Goal: Task Accomplishment & Management: Use online tool/utility

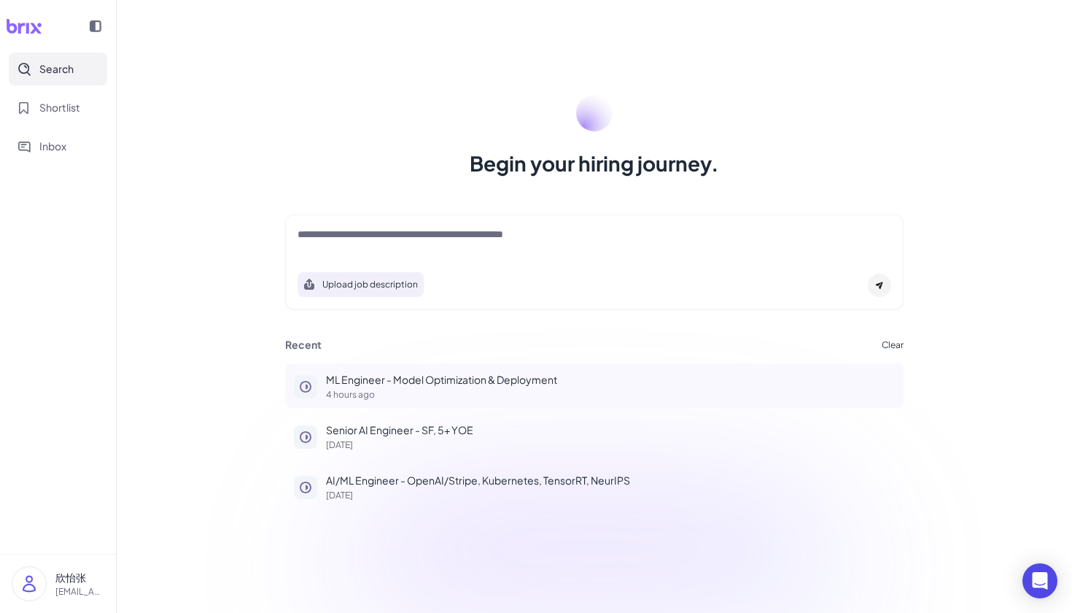
click at [503, 382] on p "ML Engineer - Model Optimization & Deployment" at bounding box center [610, 379] width 569 height 15
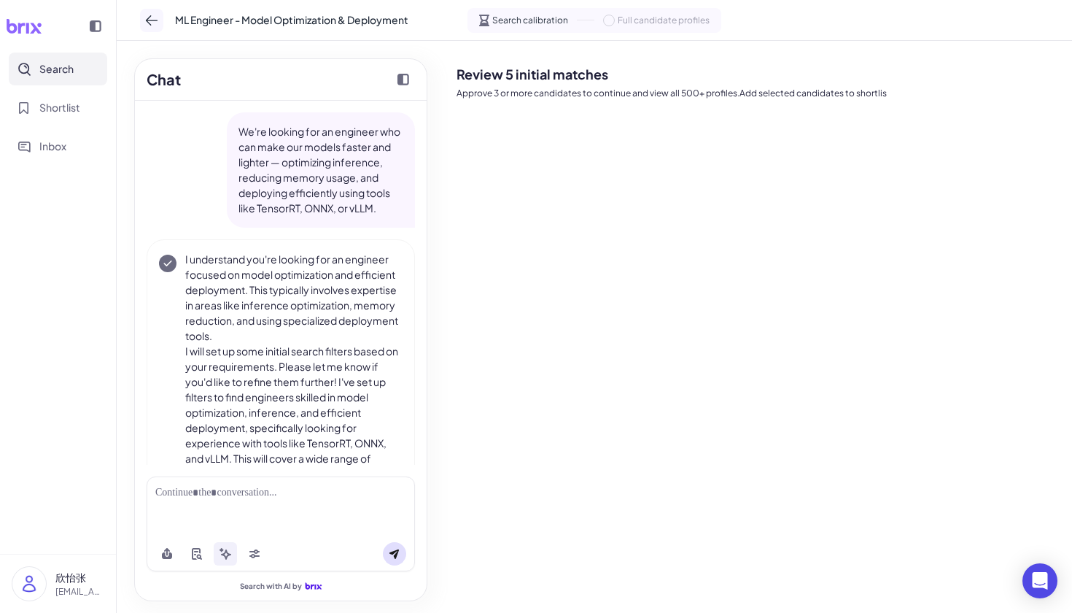
click at [150, 26] on icon at bounding box center [151, 20] width 15 height 15
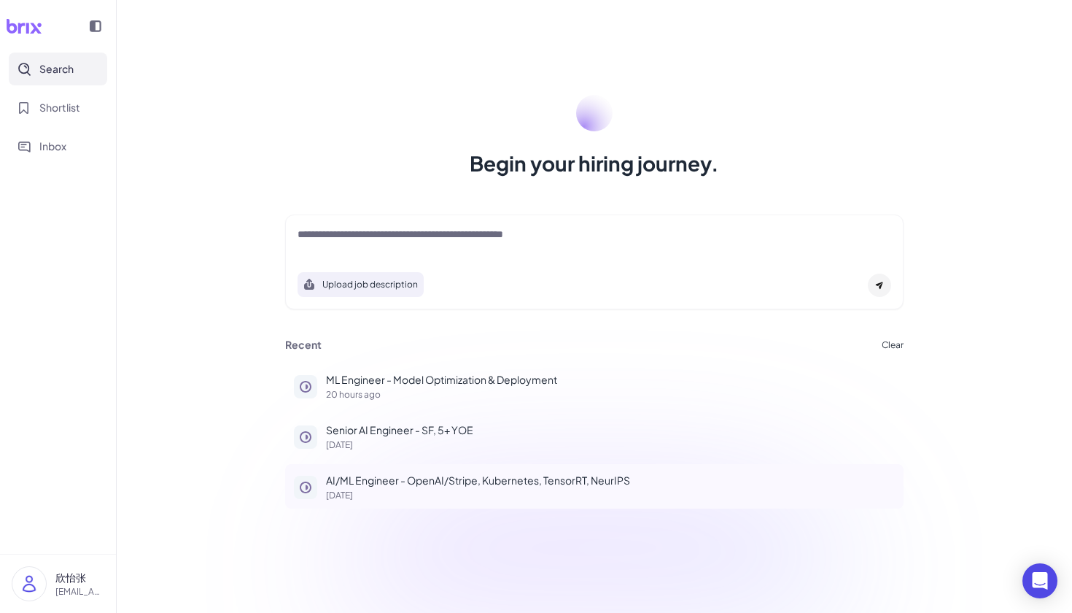
click at [427, 496] on p "[DATE]" at bounding box center [610, 495] width 569 height 9
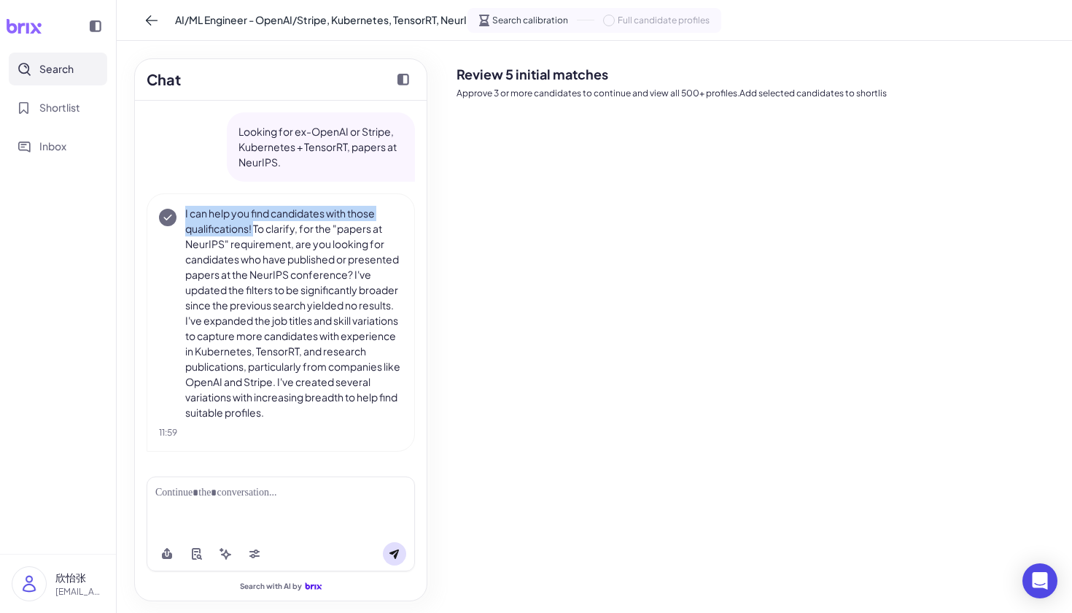
drag, startPoint x: 185, startPoint y: 210, endPoint x: 255, endPoint y: 225, distance: 71.7
click at [255, 225] on p "I can help you find candidates with those qualifications! To clarify, for the "…" at bounding box center [293, 313] width 217 height 214
click at [347, 352] on p "I can help you find candidates with those qualifications! To clarify, for the "…" at bounding box center [293, 313] width 217 height 214
click at [144, 16] on button at bounding box center [151, 20] width 23 height 23
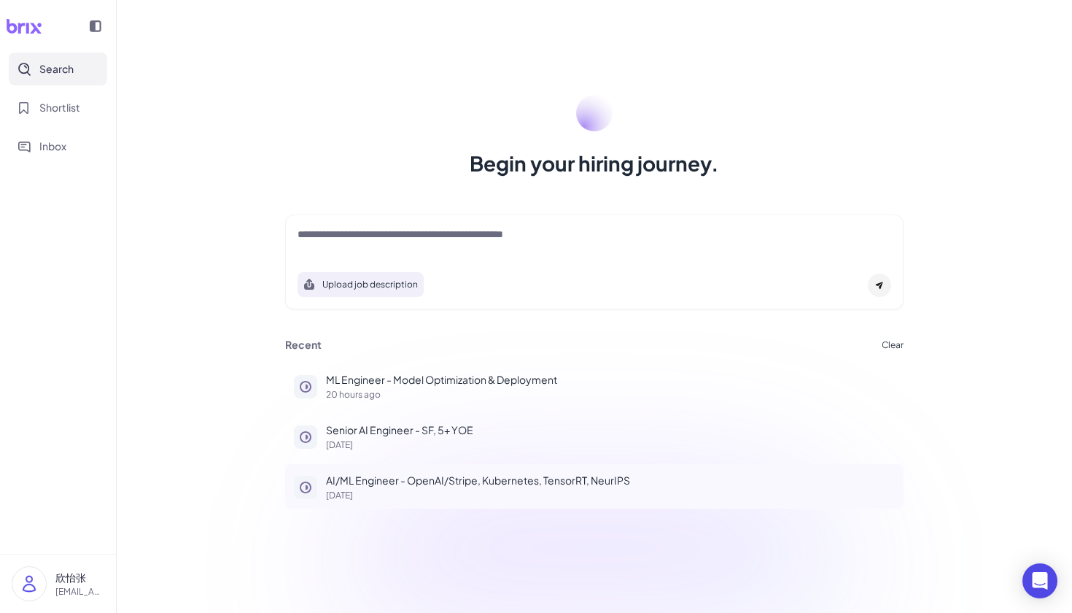
click at [396, 503] on button "AI/ML Engineer - OpenAI/Stripe, Kubernetes, TensorRT, NeurIPS [DATE]" at bounding box center [594, 486] width 619 height 44
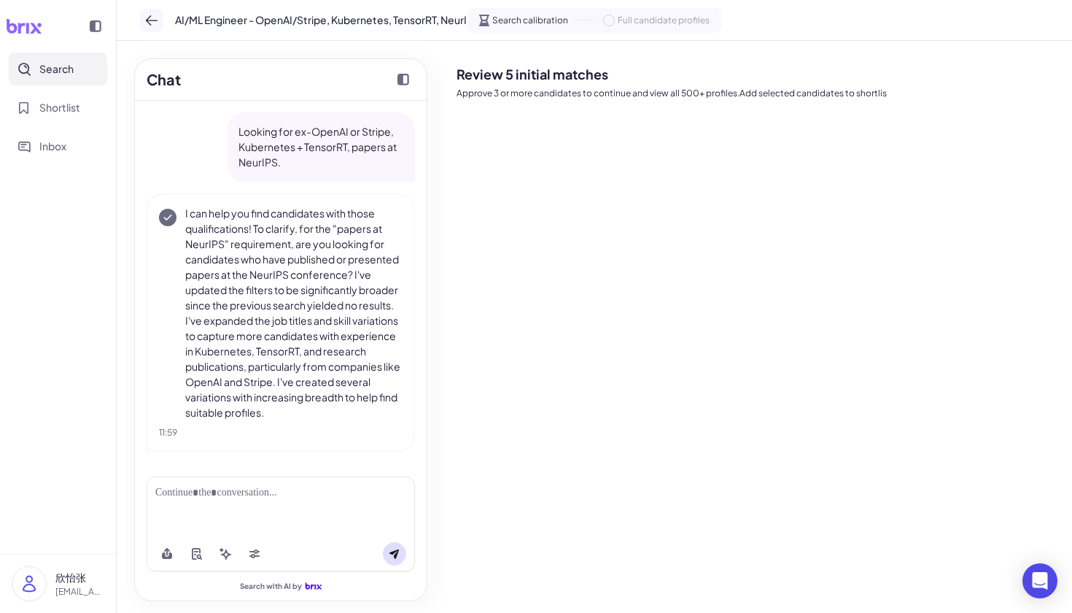
click at [147, 26] on icon at bounding box center [151, 20] width 15 height 15
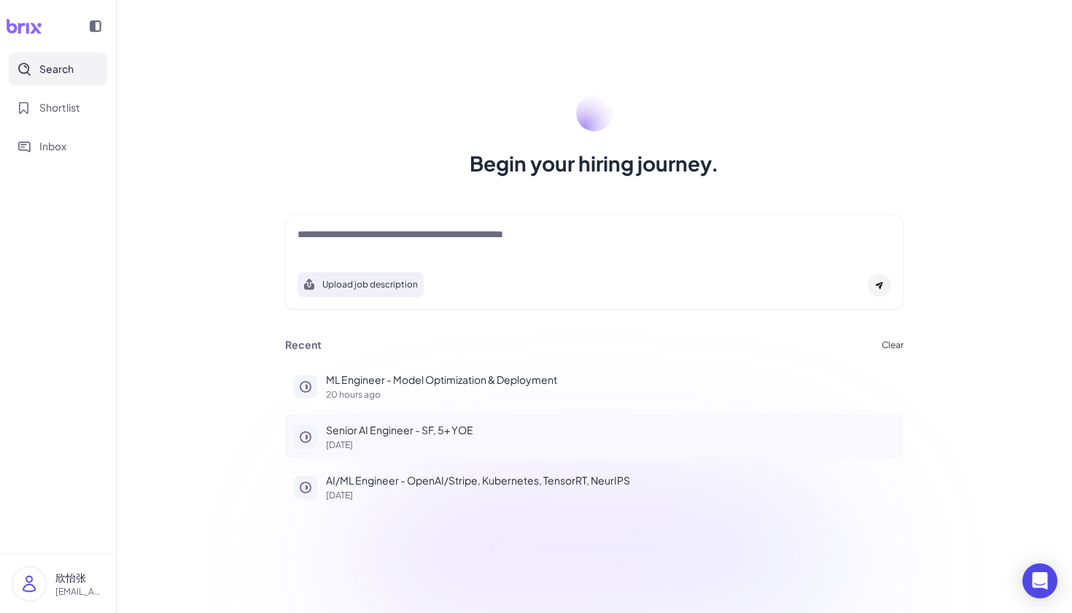
click at [456, 418] on button "Senior AI Engineer - SF, 5+ YOE [DATE]" at bounding box center [594, 436] width 619 height 44
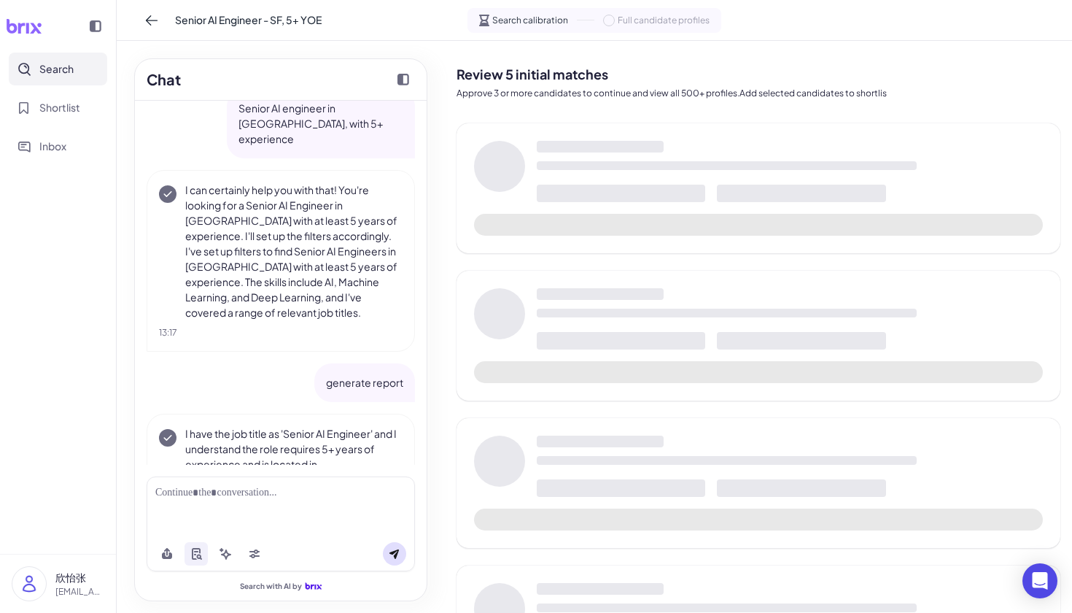
scroll to position [25, 0]
drag, startPoint x: 339, startPoint y: 177, endPoint x: 183, endPoint y: 176, distance: 156.1
click at [183, 181] on div "I can certainly help you with that! You're looking for a Senior AI Engineer in …" at bounding box center [281, 250] width 244 height 138
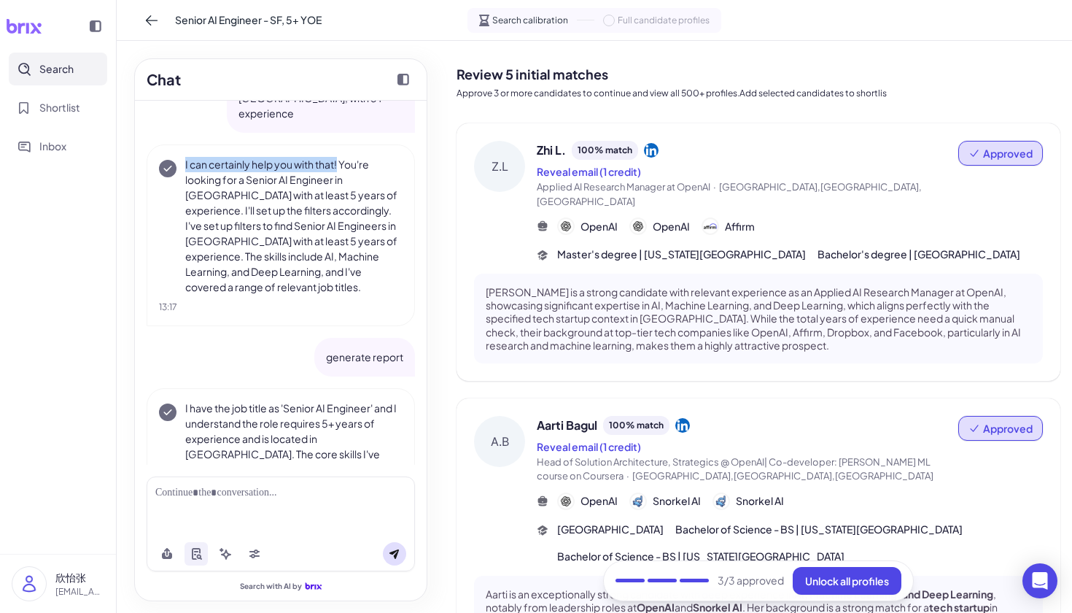
scroll to position [55, 0]
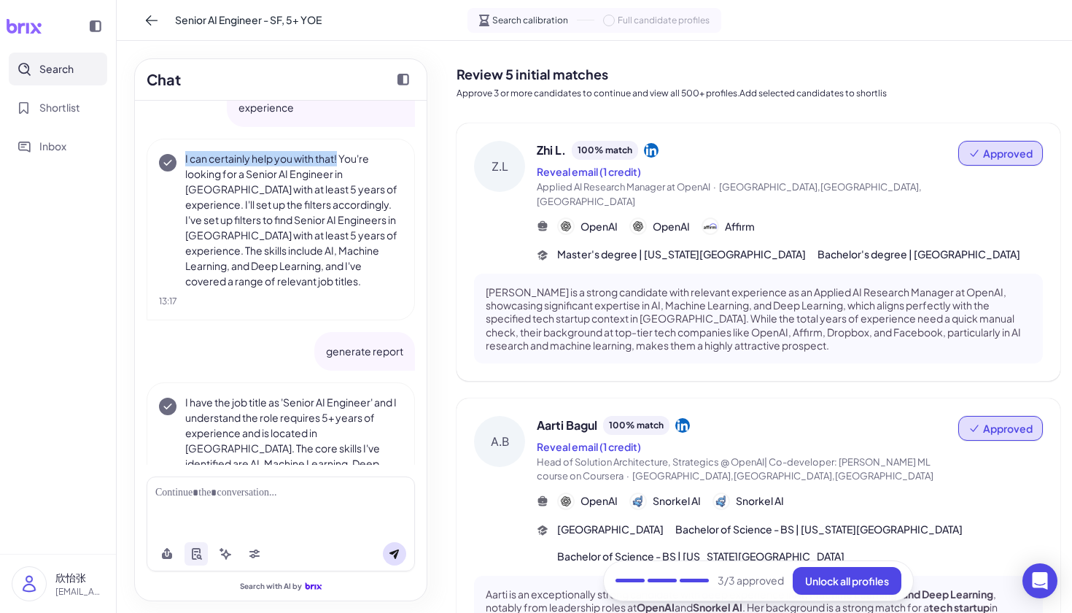
drag, startPoint x: 377, startPoint y: 175, endPoint x: 323, endPoint y: 167, distance: 54.6
click at [377, 175] on p "I can certainly help you with that! You're looking for a Senior AI Engineer in …" at bounding box center [293, 220] width 217 height 138
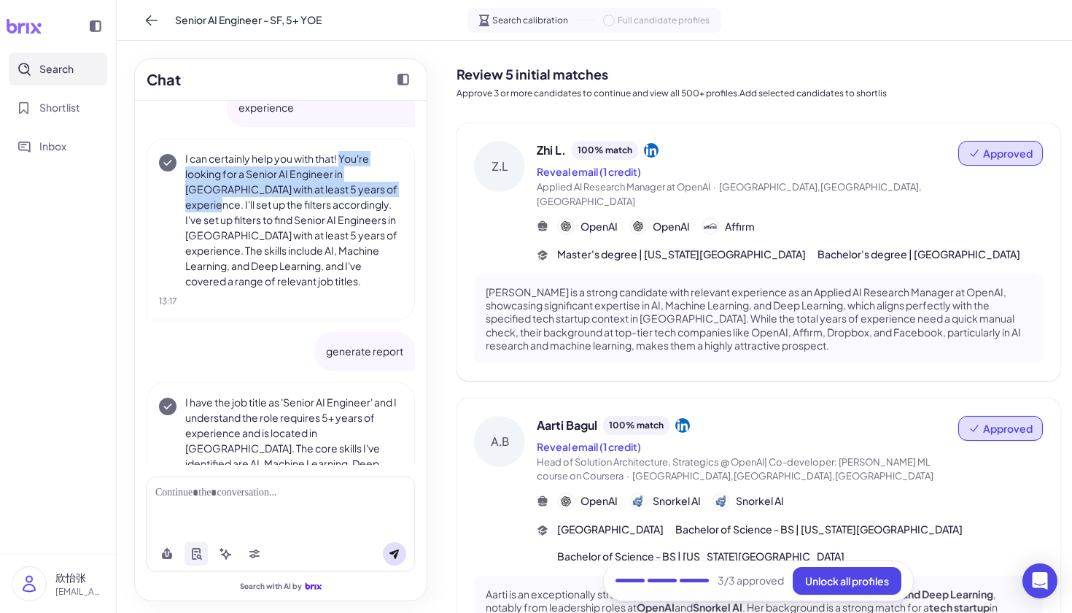
drag, startPoint x: 343, startPoint y: 142, endPoint x: 411, endPoint y: 171, distance: 74.2
click at [411, 171] on div "I can certainly help you with that! You're looking for a Senior AI Engineer in …" at bounding box center [281, 230] width 268 height 182
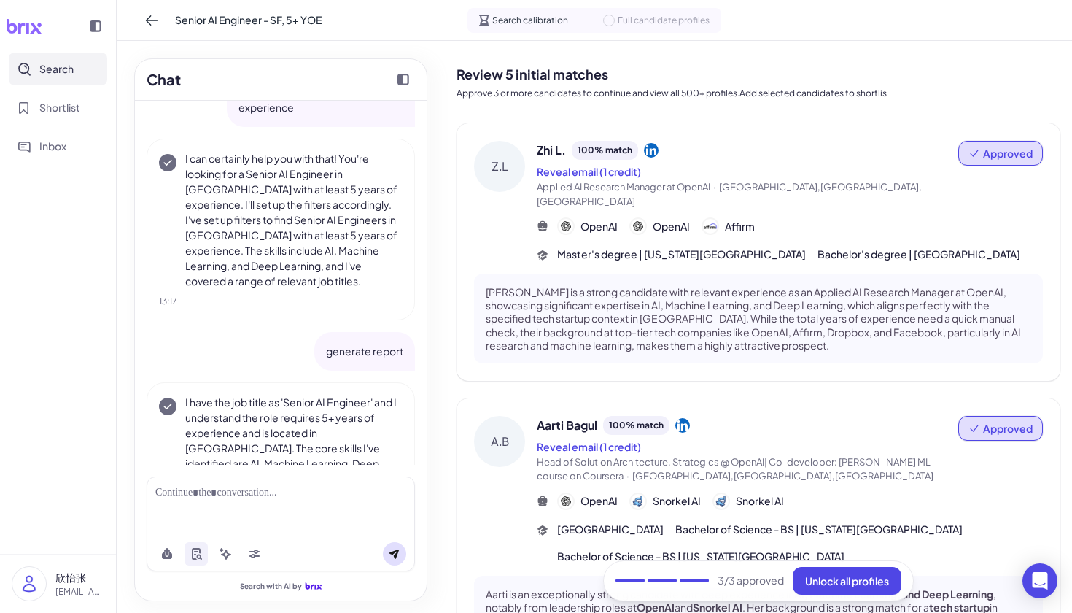
drag, startPoint x: 240, startPoint y: 172, endPoint x: 249, endPoint y: 183, distance: 14.0
click at [241, 172] on p "I can certainly help you with that! You're looking for a Senior AI Engineer in …" at bounding box center [293, 220] width 217 height 138
drag, startPoint x: 338, startPoint y: 194, endPoint x: 182, endPoint y: 193, distance: 156.1
click at [182, 193] on div "I can certainly help you with that! You're looking for a Senior AI Engineer in …" at bounding box center [281, 220] width 244 height 138
copy p "I'll set up the filters accordingly."
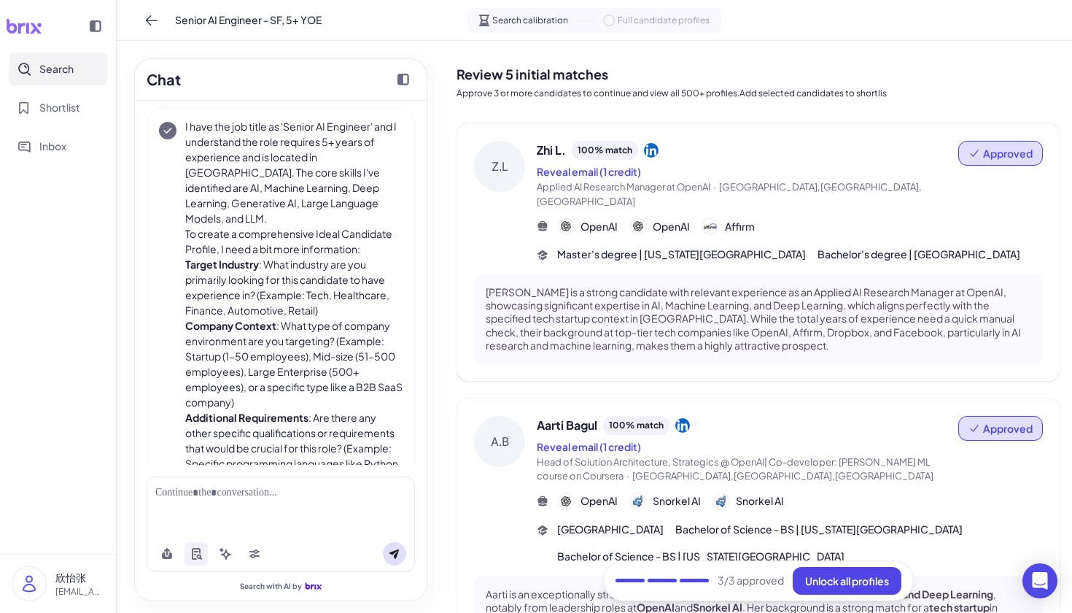
scroll to position [331, 0]
drag, startPoint x: 266, startPoint y: 151, endPoint x: 284, endPoint y: 228, distance: 78.7
click at [266, 151] on p "I have the job title as 'Senior AI Engineer' and I understand the role requires…" at bounding box center [293, 171] width 217 height 107
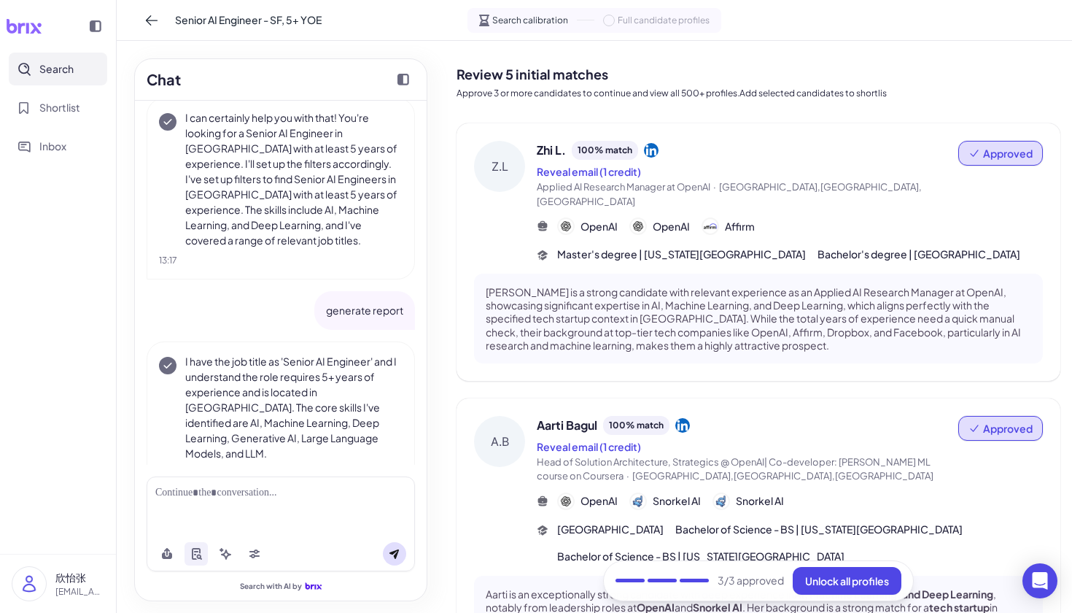
scroll to position [112, 0]
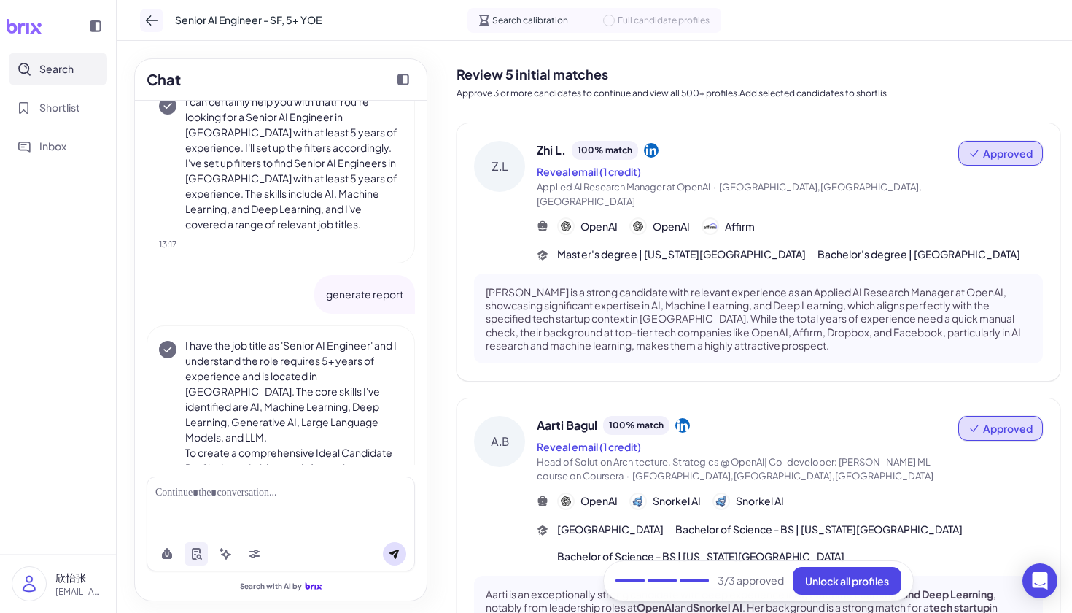
click at [147, 25] on icon at bounding box center [151, 20] width 15 height 15
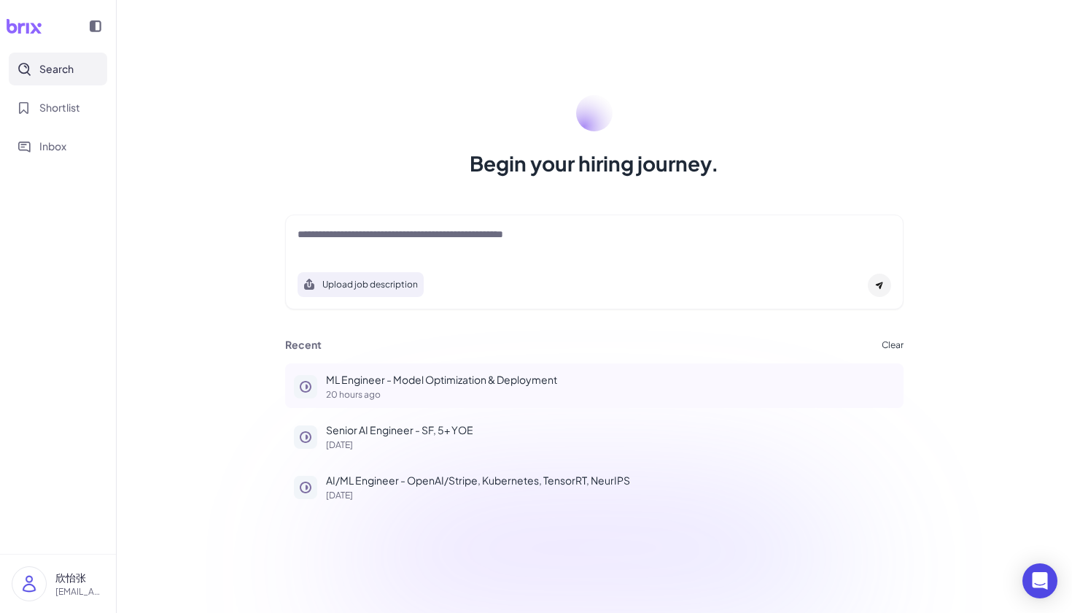
click at [459, 383] on p "ML Engineer - Model Optimization & Deployment" at bounding box center [610, 379] width 569 height 15
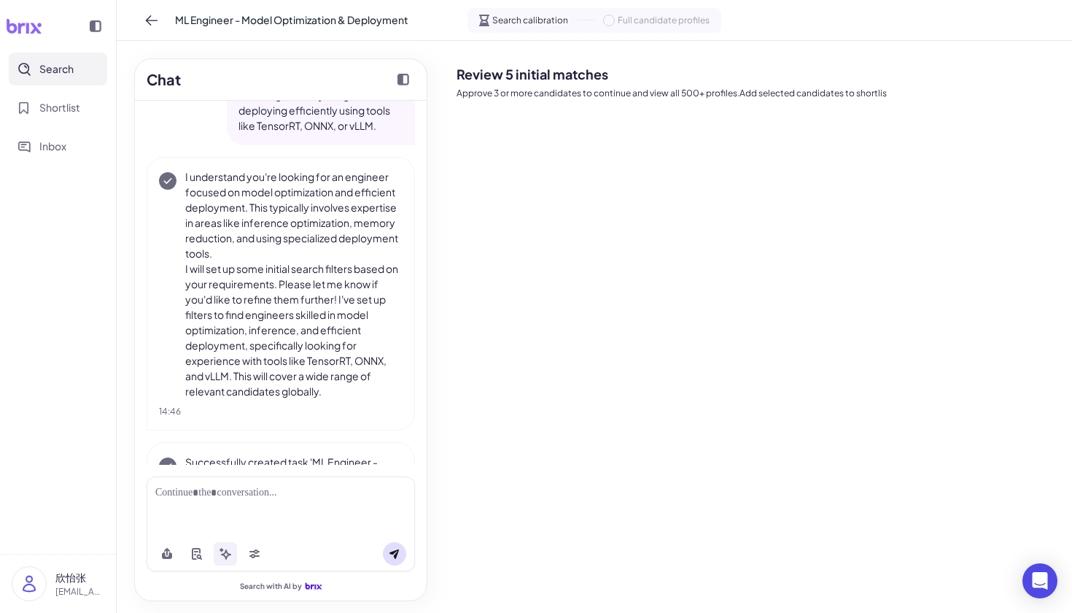
scroll to position [88, 0]
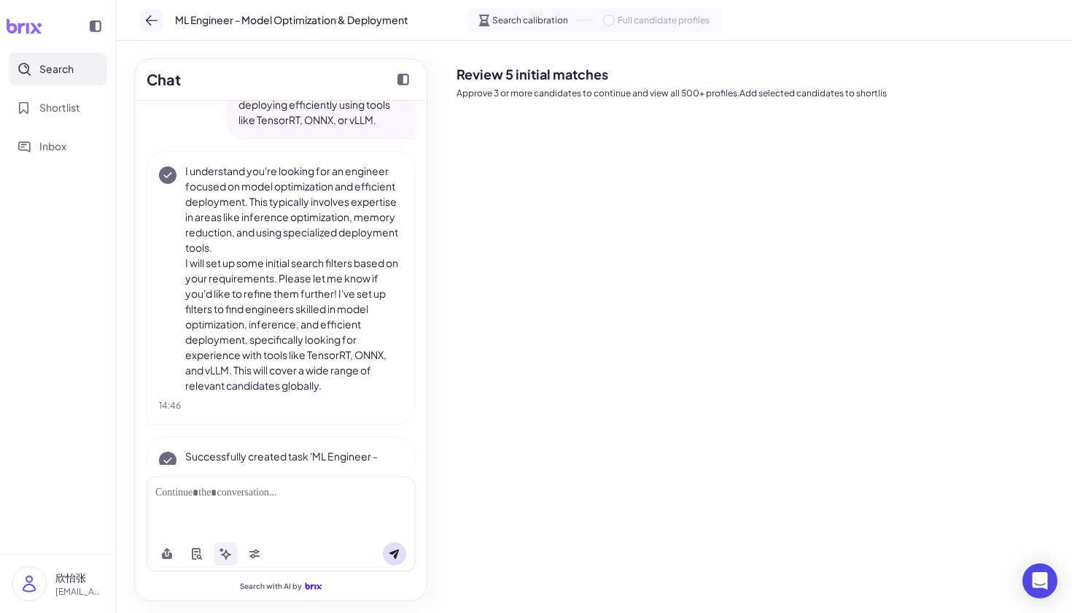
click at [155, 23] on icon at bounding box center [151, 20] width 15 height 15
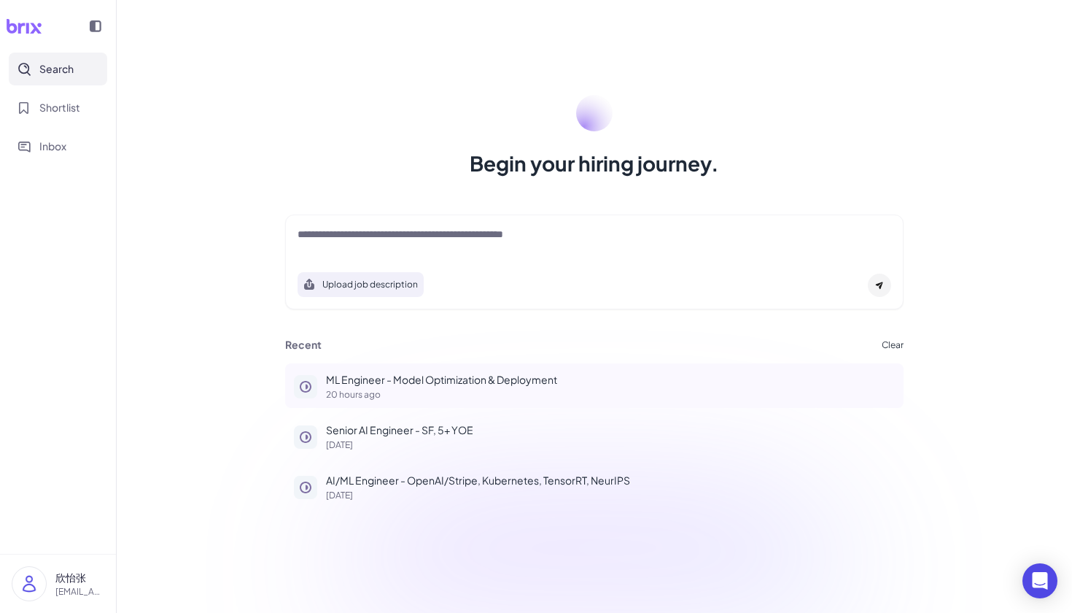
click at [453, 391] on p "20 hours ago" at bounding box center [610, 394] width 569 height 9
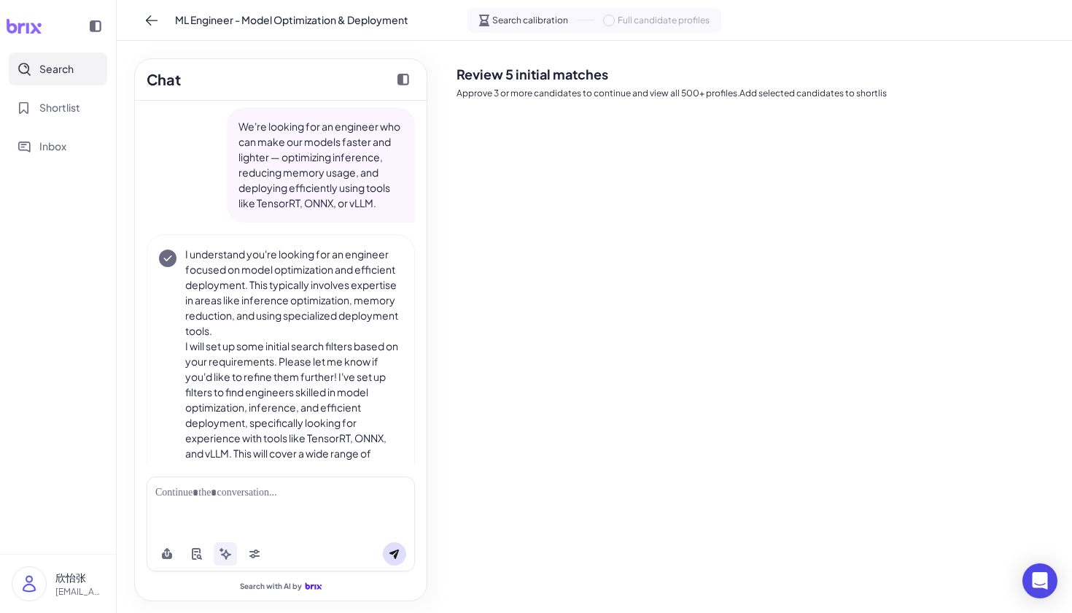
scroll to position [4, 0]
drag, startPoint x: 240, startPoint y: 128, endPoint x: 271, endPoint y: 156, distance: 41.9
click at [271, 156] on p "We're looking for an engineer who can make our models faster and lighter — opti…" at bounding box center [321, 166] width 165 height 92
drag, startPoint x: 371, startPoint y: 162, endPoint x: 383, endPoint y: 162, distance: 11.7
click at [371, 162] on p "We're looking for an engineer who can make our models faster and lighter — opti…" at bounding box center [321, 166] width 165 height 92
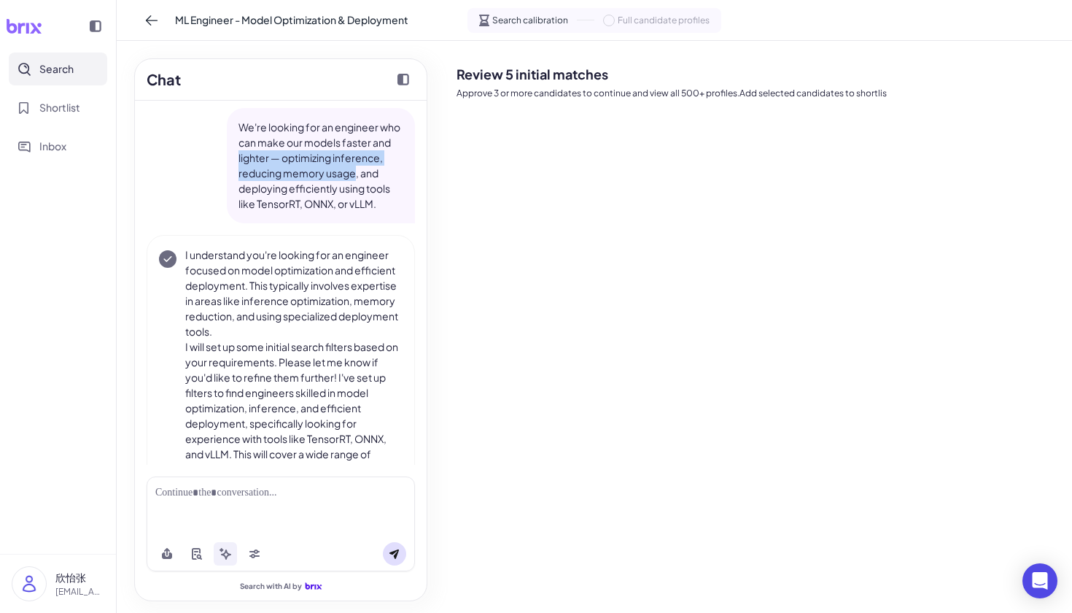
drag, startPoint x: 355, startPoint y: 176, endPoint x: 236, endPoint y: 151, distance: 122.2
click at [235, 151] on div "We're looking for an engineer who can make our models faster and lighter — opti…" at bounding box center [321, 165] width 188 height 115
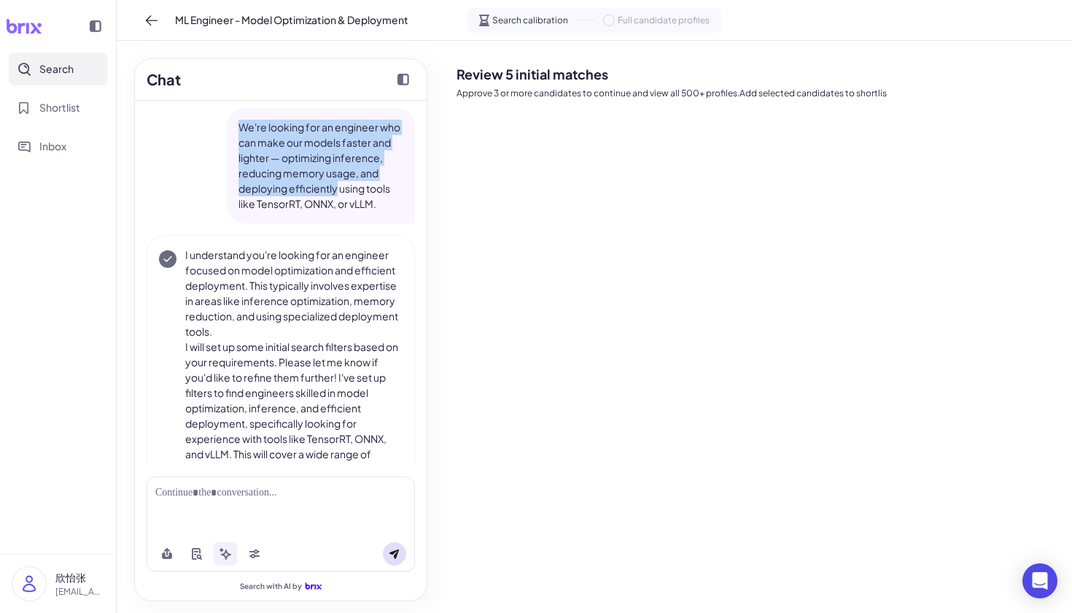
drag, startPoint x: 338, startPoint y: 187, endPoint x: 237, endPoint y: 122, distance: 120.2
click at [237, 122] on div "We're looking for an engineer who can make our models faster and lighter — opti…" at bounding box center [321, 165] width 188 height 115
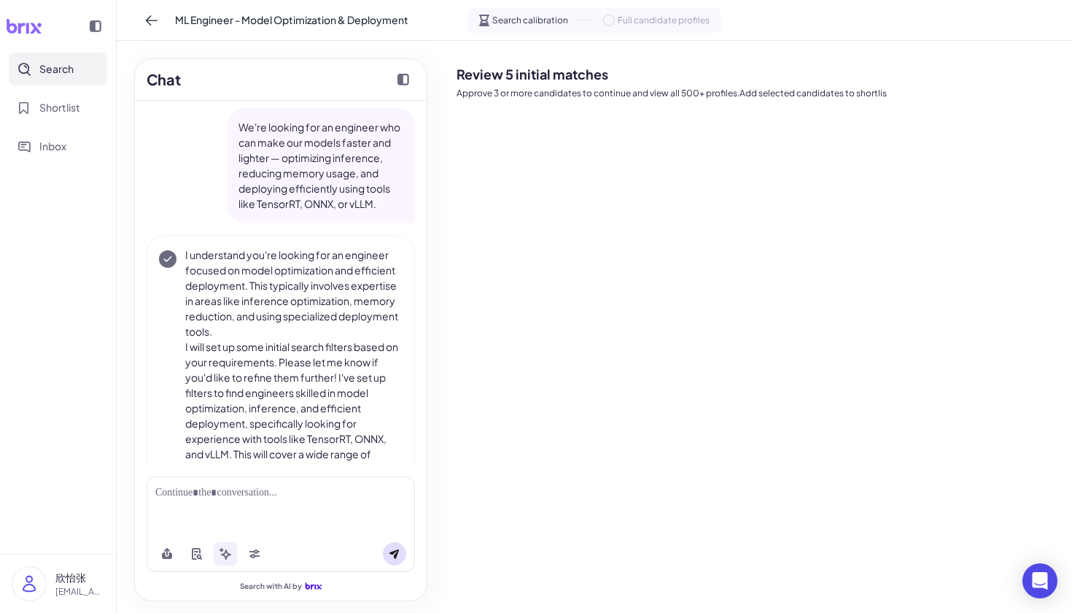
click at [319, 156] on p "We're looking for an engineer who can make our models faster and lighter — opti…" at bounding box center [321, 166] width 165 height 92
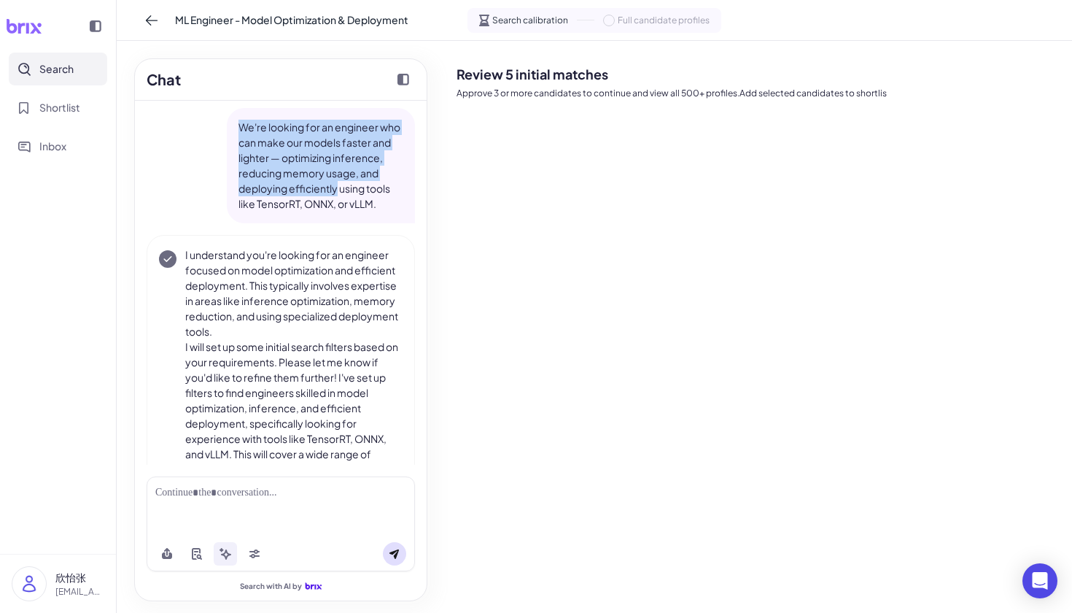
scroll to position [0, 0]
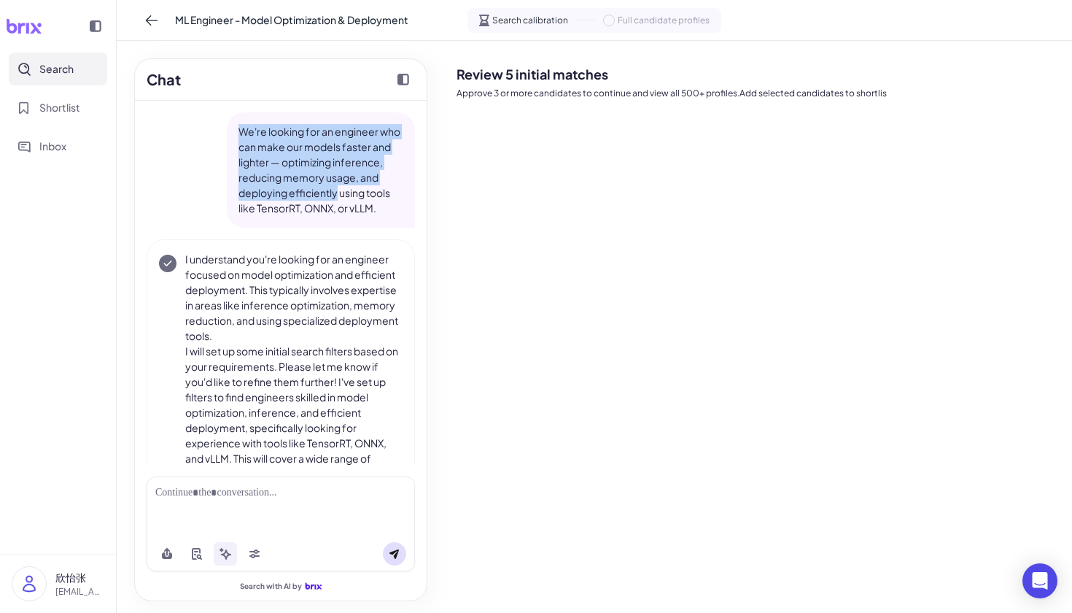
drag, startPoint x: 336, startPoint y: 187, endPoint x: 237, endPoint y: 133, distance: 112.9
click at [237, 133] on div "We're looking for an engineer who can make our models faster and lighter — opti…" at bounding box center [321, 169] width 188 height 115
copy p "We're looking for an engineer who can make our models faster and lighter — opti…"
click at [144, 22] on icon at bounding box center [151, 20] width 15 height 15
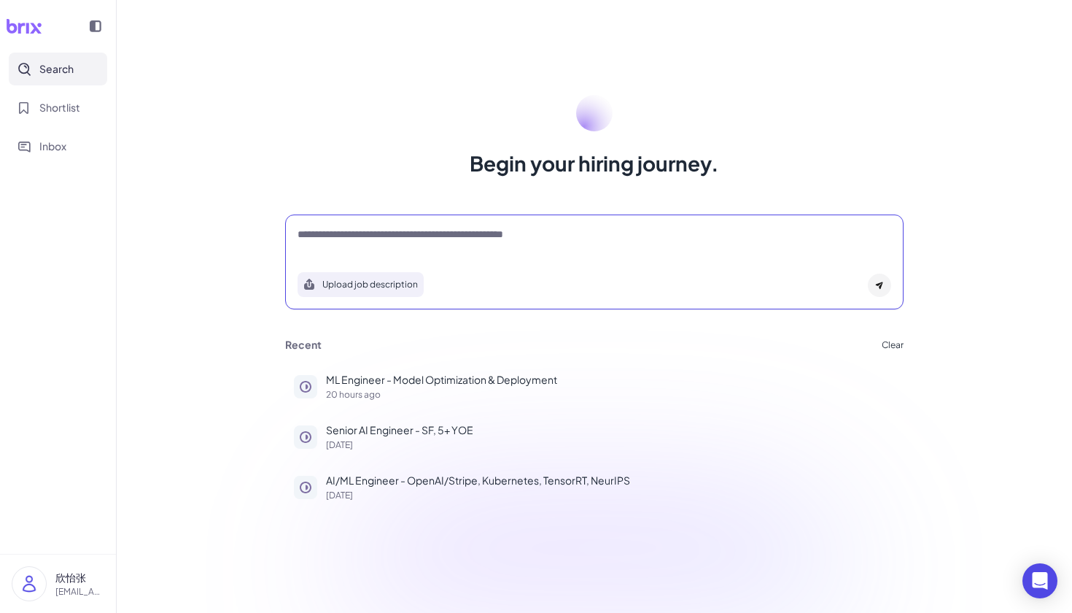
drag, startPoint x: 514, startPoint y: 236, endPoint x: 490, endPoint y: 236, distance: 23.3
click at [514, 236] on textarea at bounding box center [595, 236] width 594 height 18
paste textarea "**********"
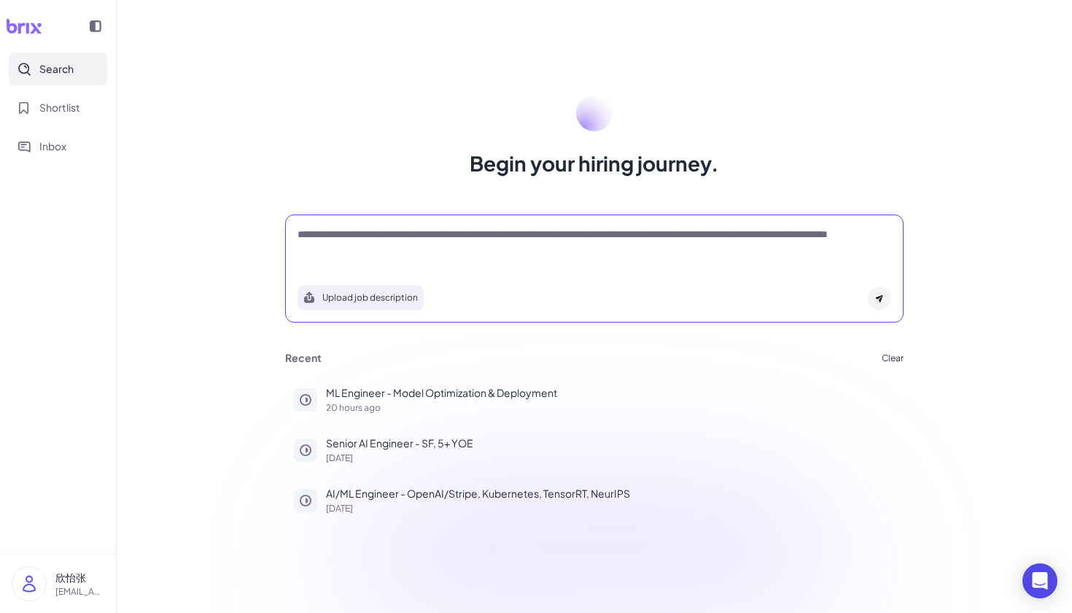
type textarea "**********"
click at [880, 304] on div at bounding box center [879, 298] width 23 height 23
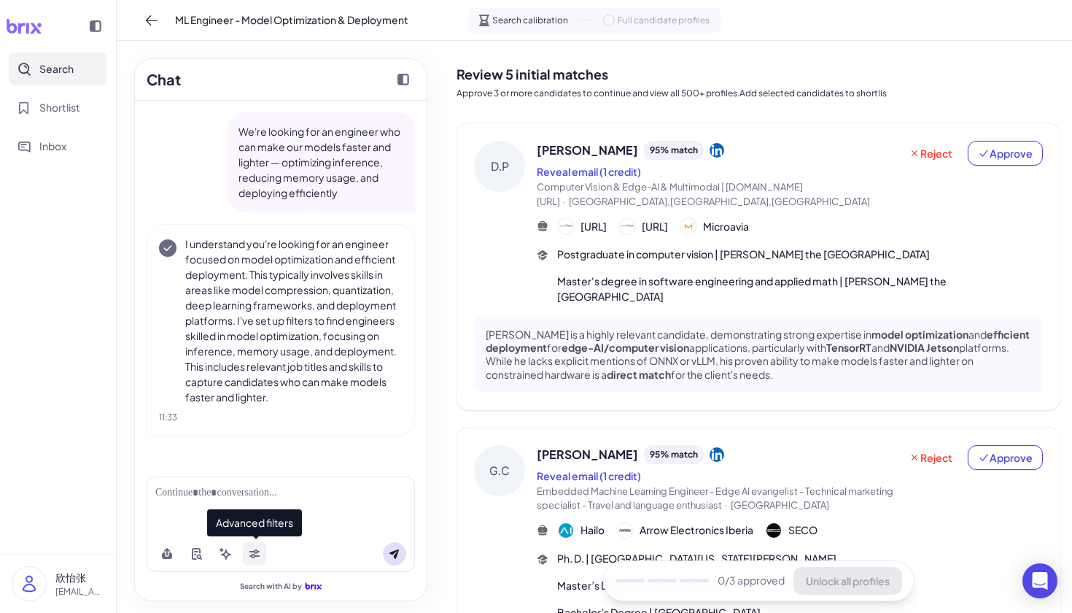
click at [251, 554] on icon at bounding box center [255, 554] width 12 height 12
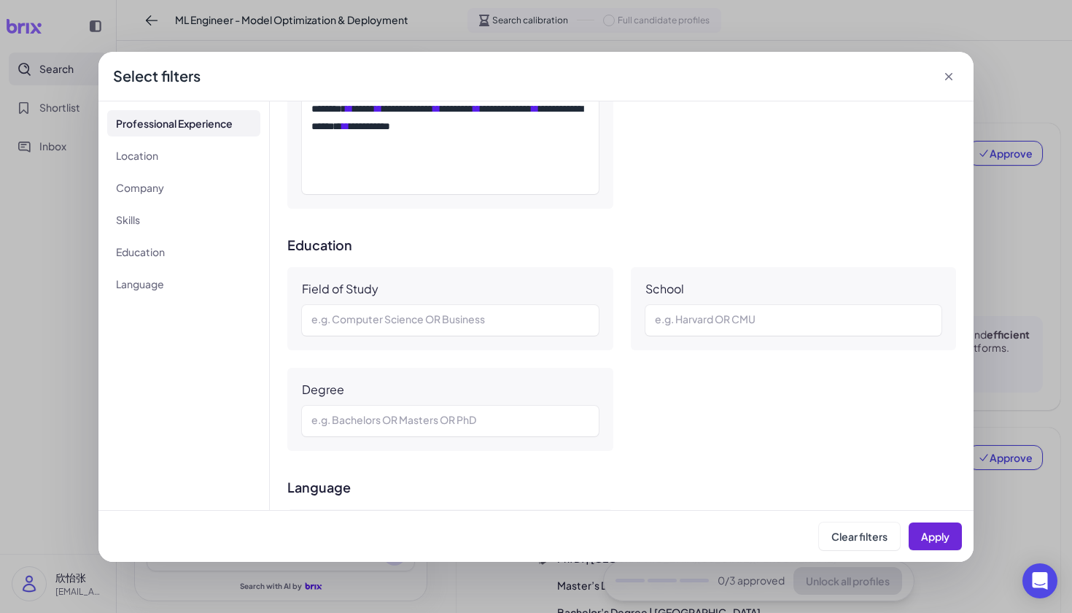
scroll to position [1093, 0]
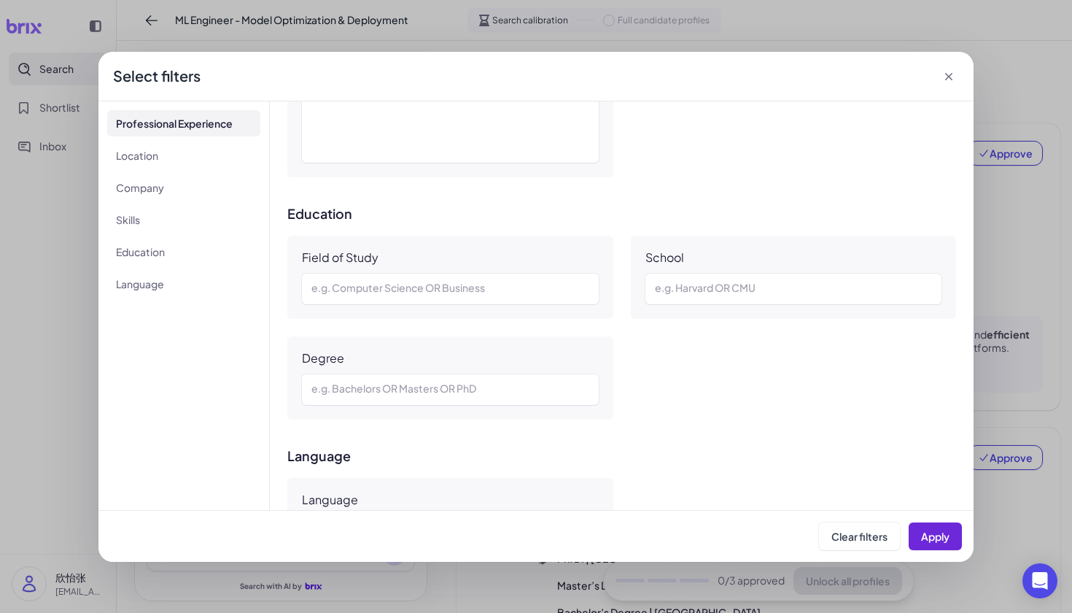
click at [945, 78] on icon at bounding box center [949, 76] width 15 height 15
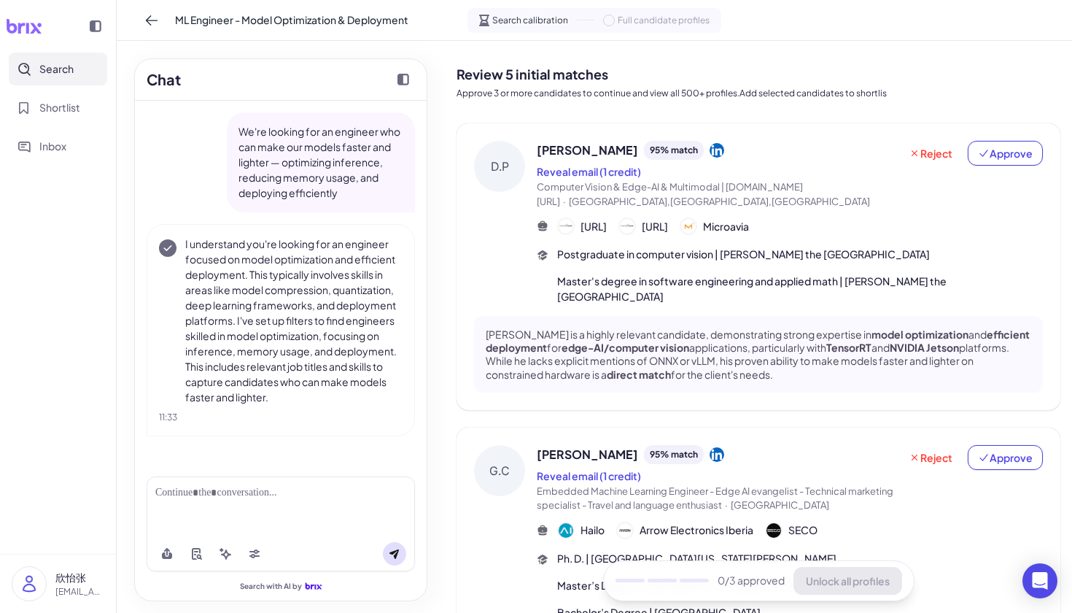
drag, startPoint x: 874, startPoint y: 96, endPoint x: 903, endPoint y: 96, distance: 29.2
click at [874, 96] on p "Approve 3 or more candidates to continue and view all 500+ profiles.Add selecte…" at bounding box center [759, 93] width 604 height 13
click at [903, 96] on p "Approve 3 or more candidates to continue and view all 500+ profiles.Add selecte…" at bounding box center [759, 93] width 604 height 13
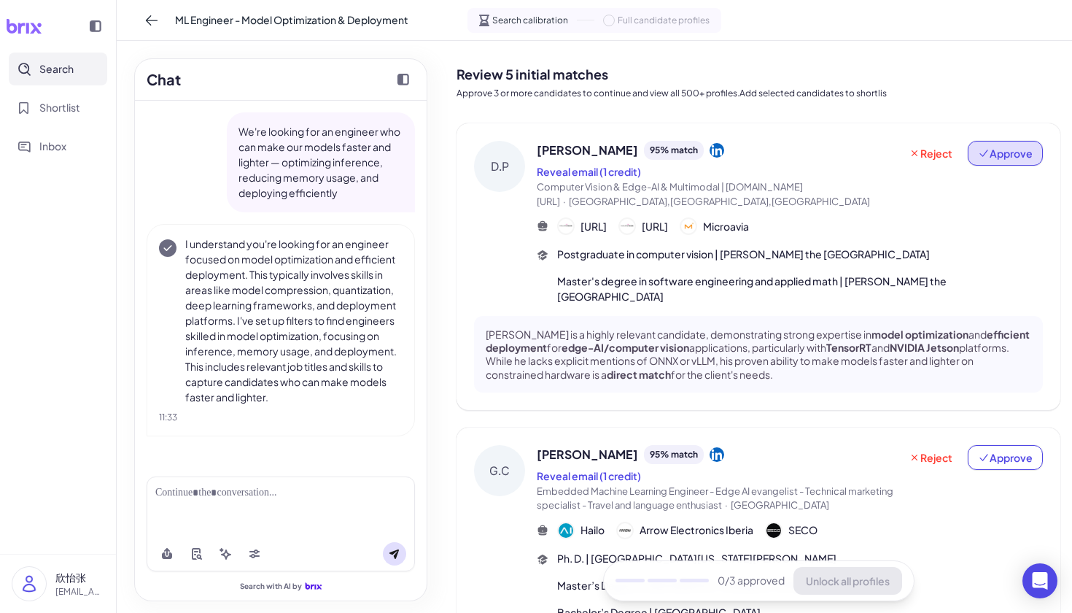
click at [994, 154] on span "Approve" at bounding box center [1005, 153] width 55 height 15
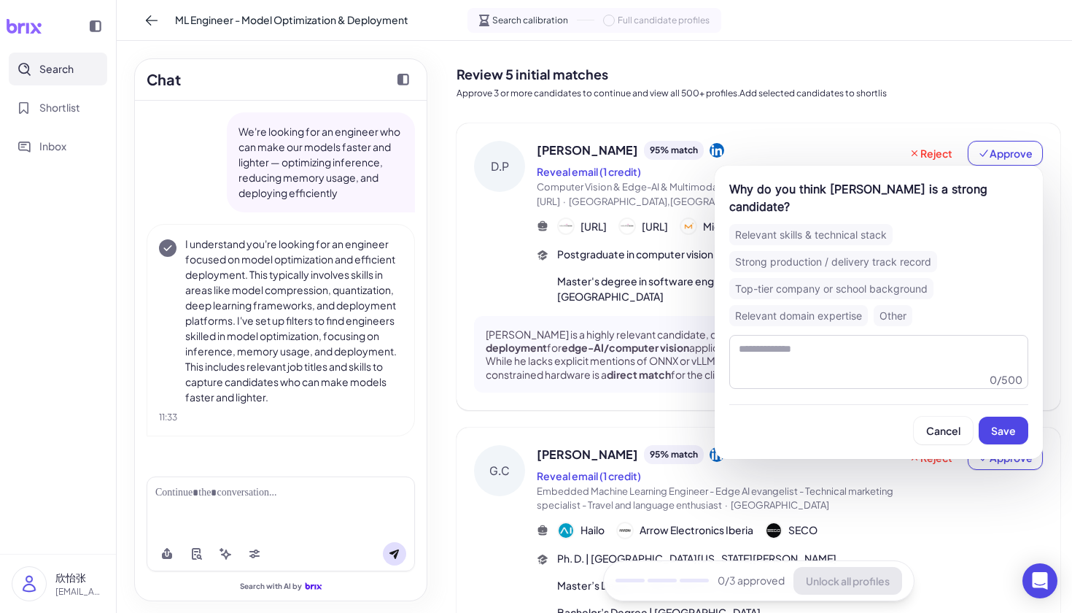
click at [783, 283] on div "Top-tier company or school background" at bounding box center [831, 288] width 204 height 21
click at [1004, 436] on span "Save" at bounding box center [1003, 430] width 25 height 13
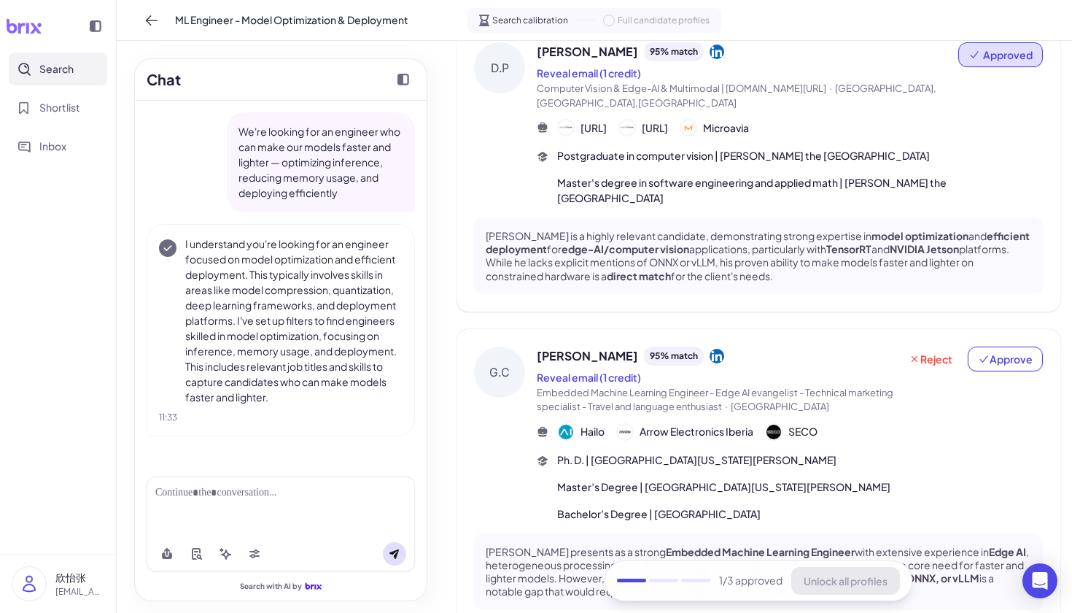
scroll to position [99, 0]
click at [1002, 351] on span "Approve" at bounding box center [1005, 358] width 55 height 15
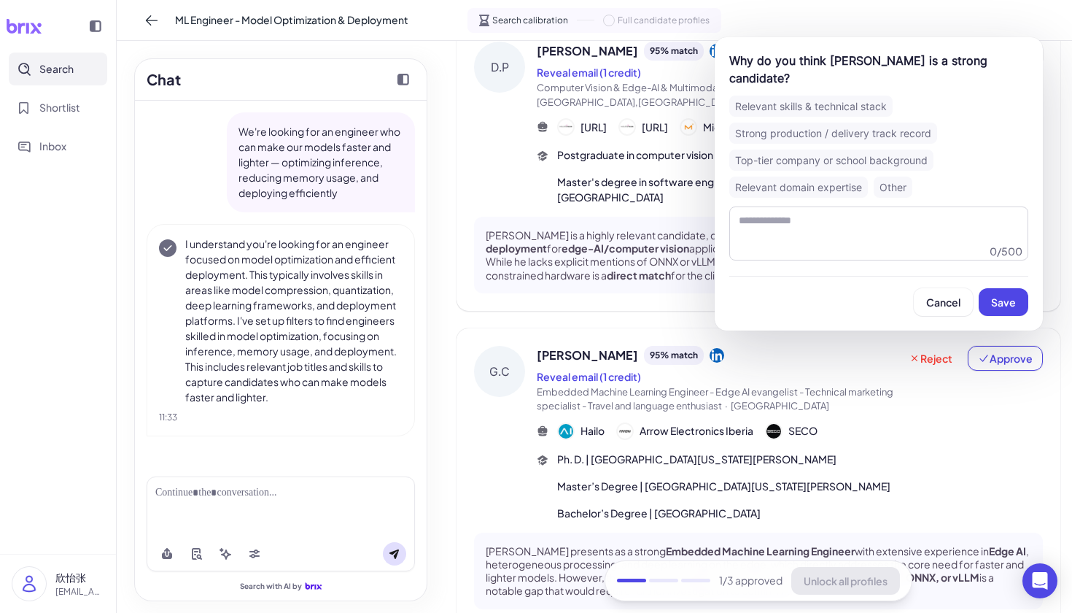
click at [848, 154] on div "Top-tier company or school background" at bounding box center [831, 160] width 204 height 21
click at [1001, 296] on span "Save" at bounding box center [1003, 301] width 25 height 13
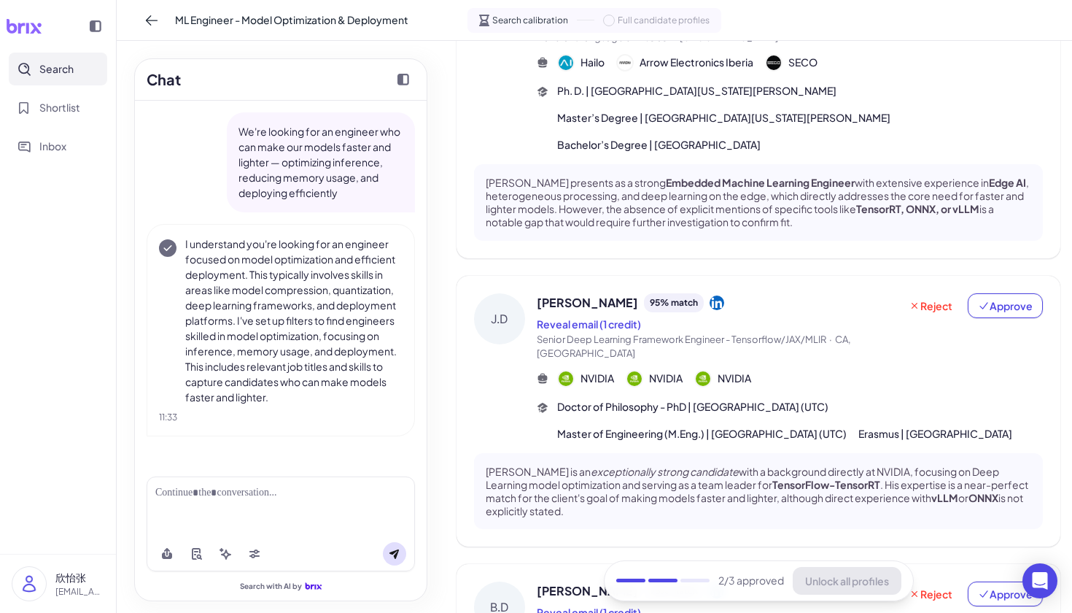
scroll to position [550, 0]
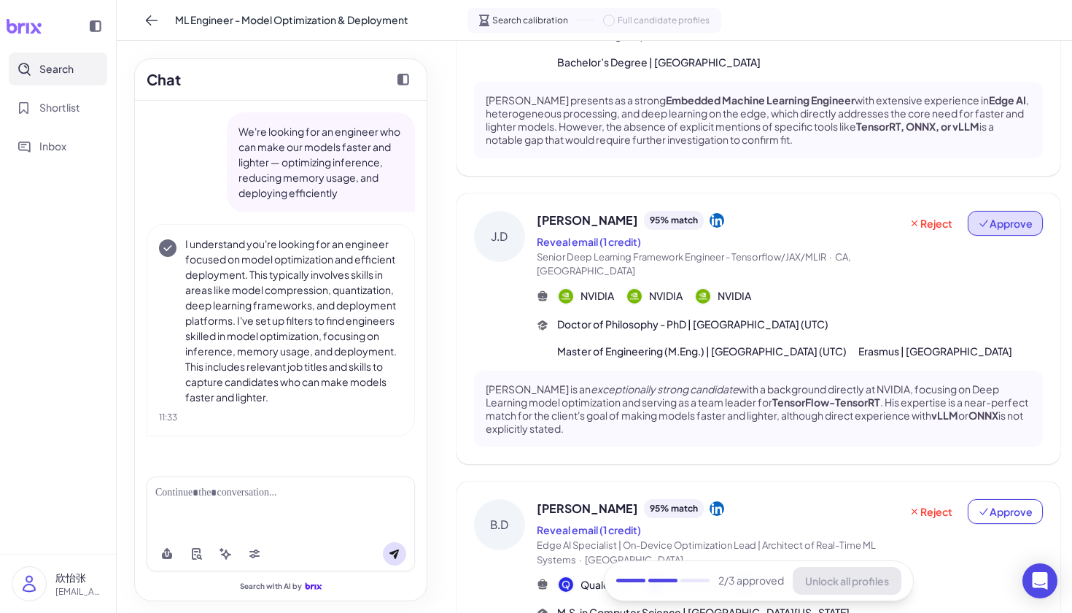
click at [998, 216] on span "Approve" at bounding box center [1005, 223] width 55 height 15
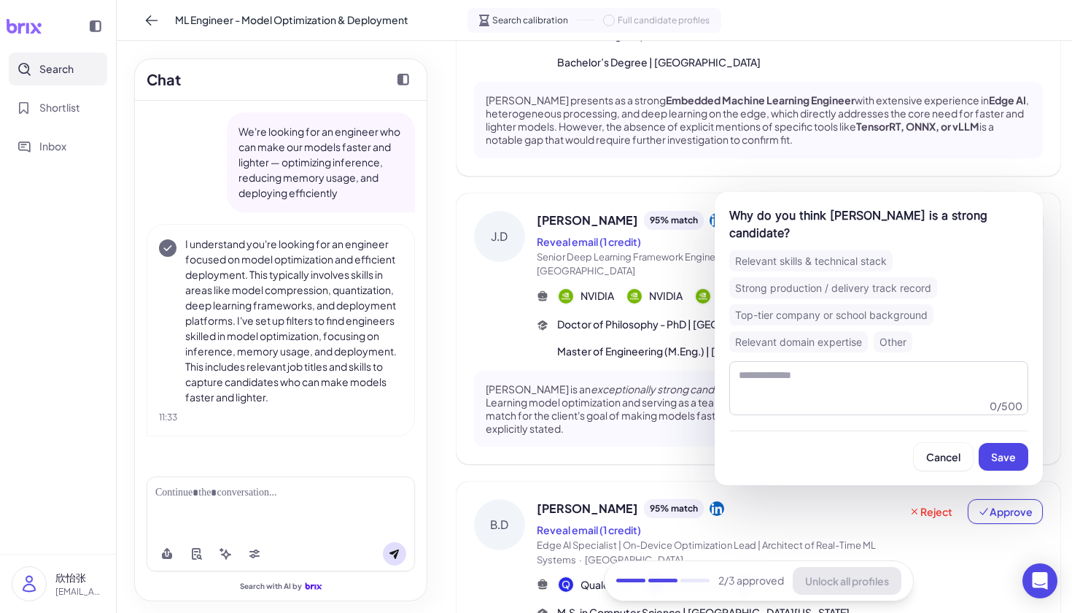
click at [842, 299] on div "Relevant skills & technical stack Strong production / delivery track record Top…" at bounding box center [878, 301] width 299 height 102
click at [832, 287] on div "Strong production / delivery track record" at bounding box center [833, 287] width 208 height 21
click at [1002, 455] on span "Save" at bounding box center [1003, 456] width 25 height 13
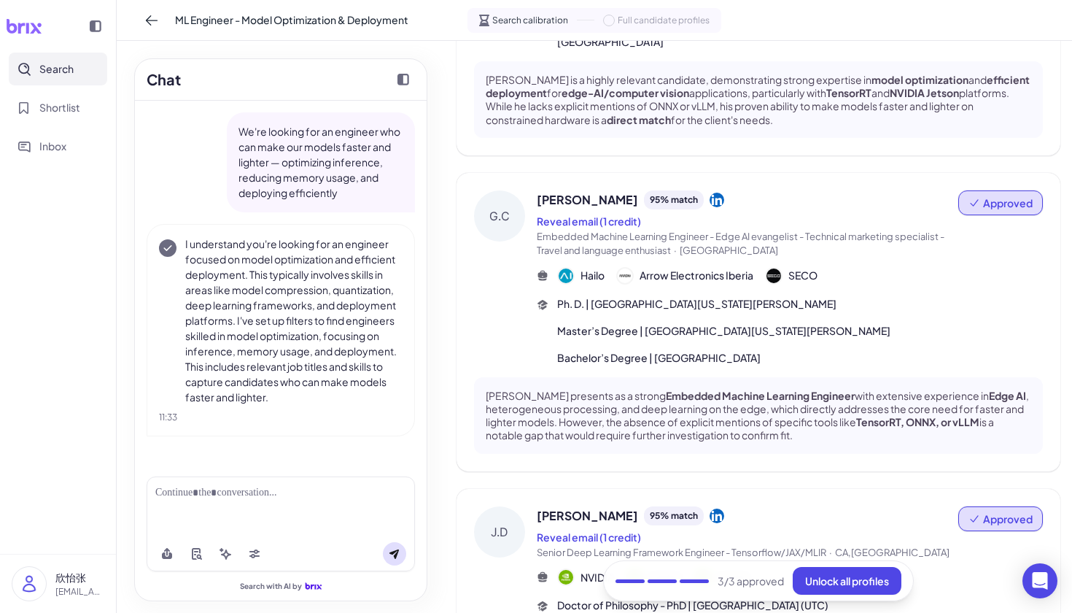
scroll to position [221, 0]
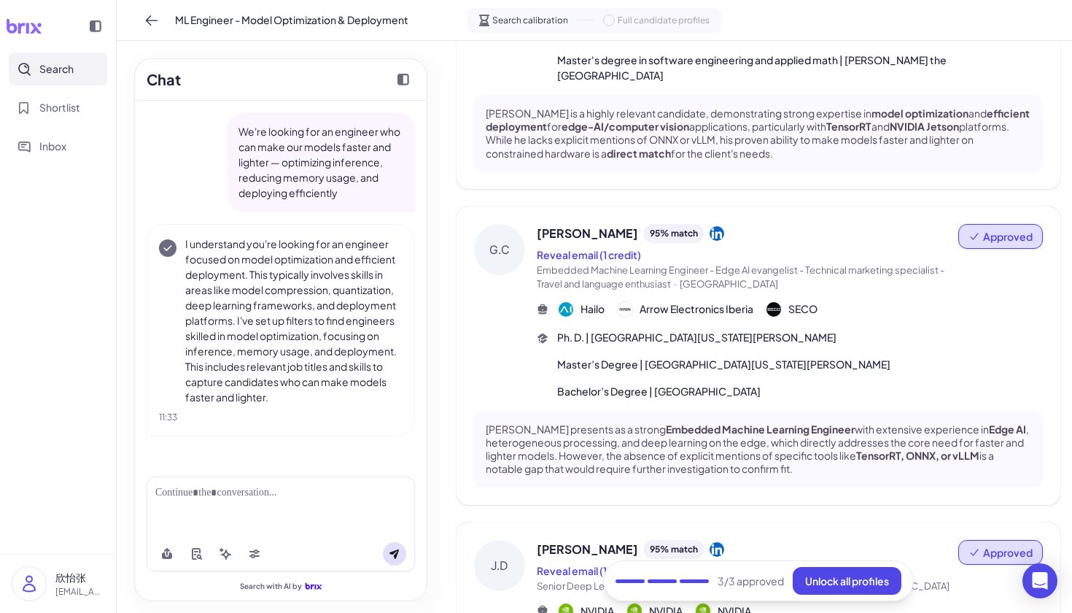
click at [993, 229] on span "Approved" at bounding box center [1008, 236] width 50 height 15
click at [1000, 252] on button "Undo approval" at bounding box center [984, 258] width 105 height 27
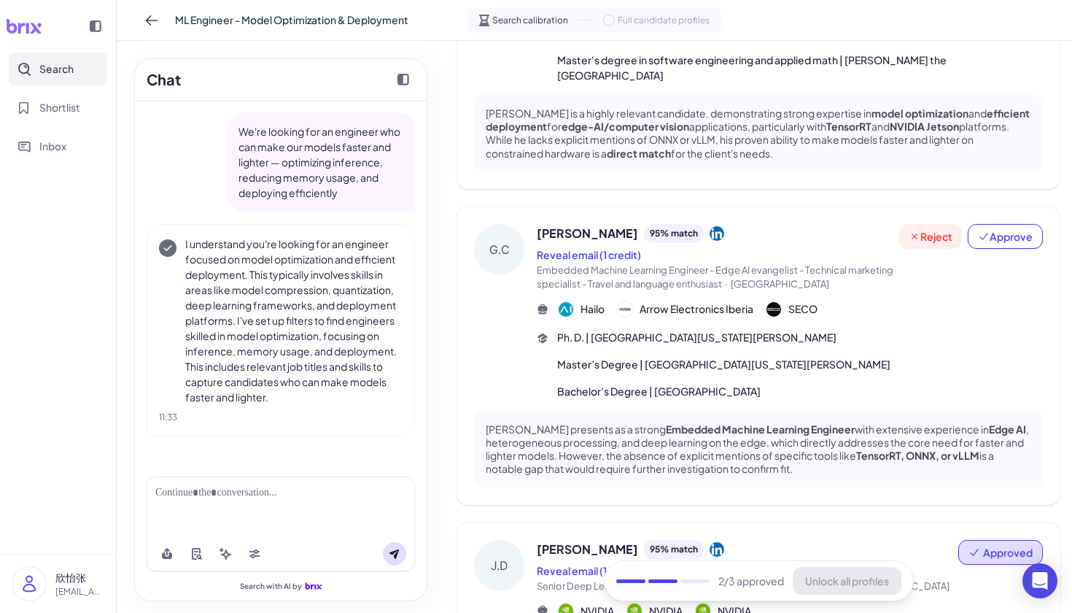
click at [927, 229] on span "Reject" at bounding box center [931, 236] width 44 height 15
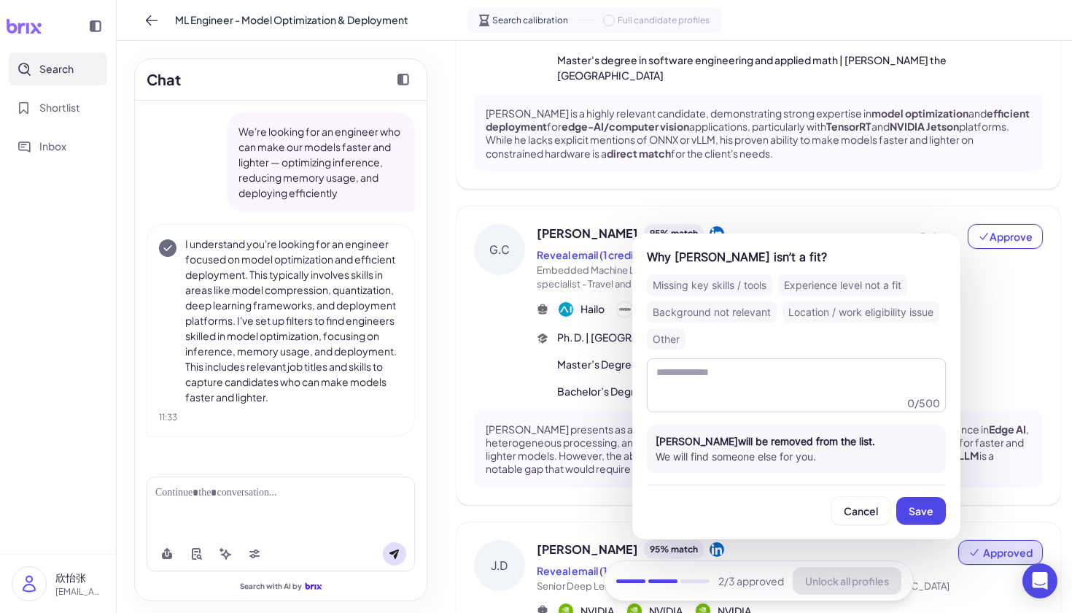
click at [720, 304] on div "Background not relevant" at bounding box center [712, 311] width 130 height 21
click at [918, 506] on span "Save" at bounding box center [921, 510] width 25 height 13
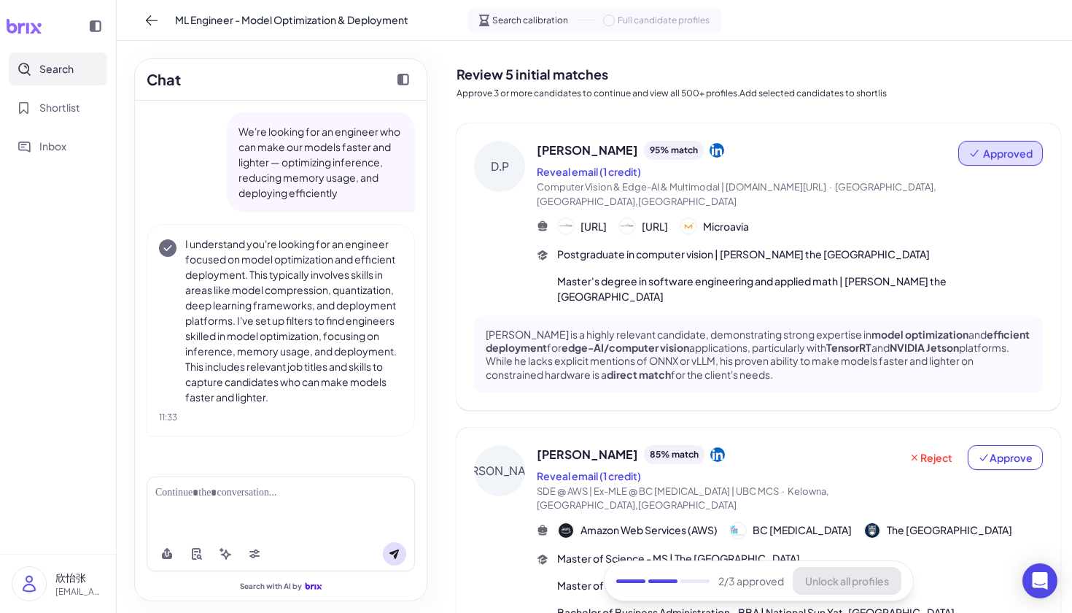
scroll to position [0, 0]
